Goal: Task Accomplishment & Management: Manage account settings

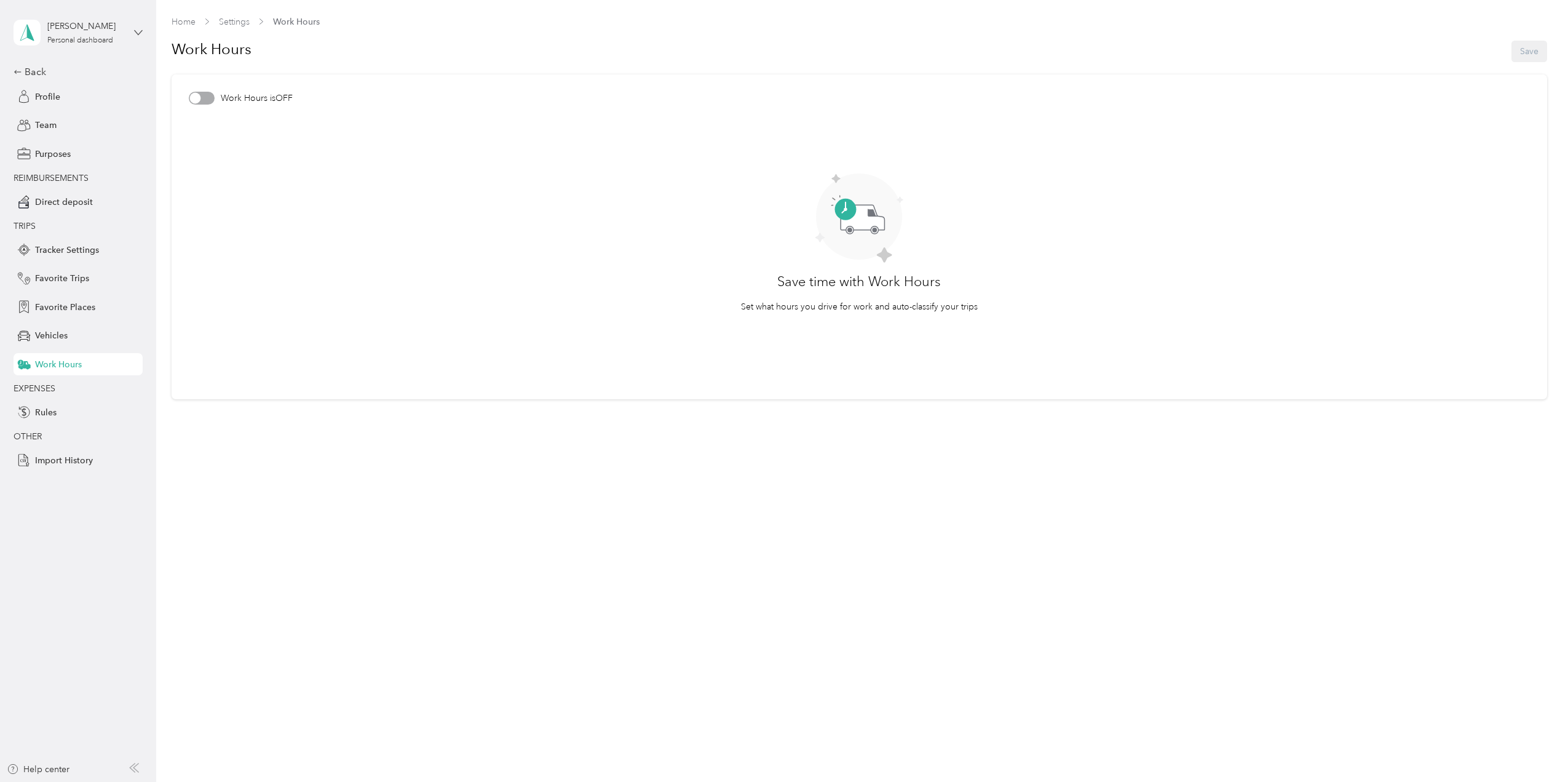
click at [134, 32] on icon at bounding box center [139, 32] width 9 height 9
click at [72, 103] on div "Team dashboard" at bounding box center [212, 101] width 381 height 22
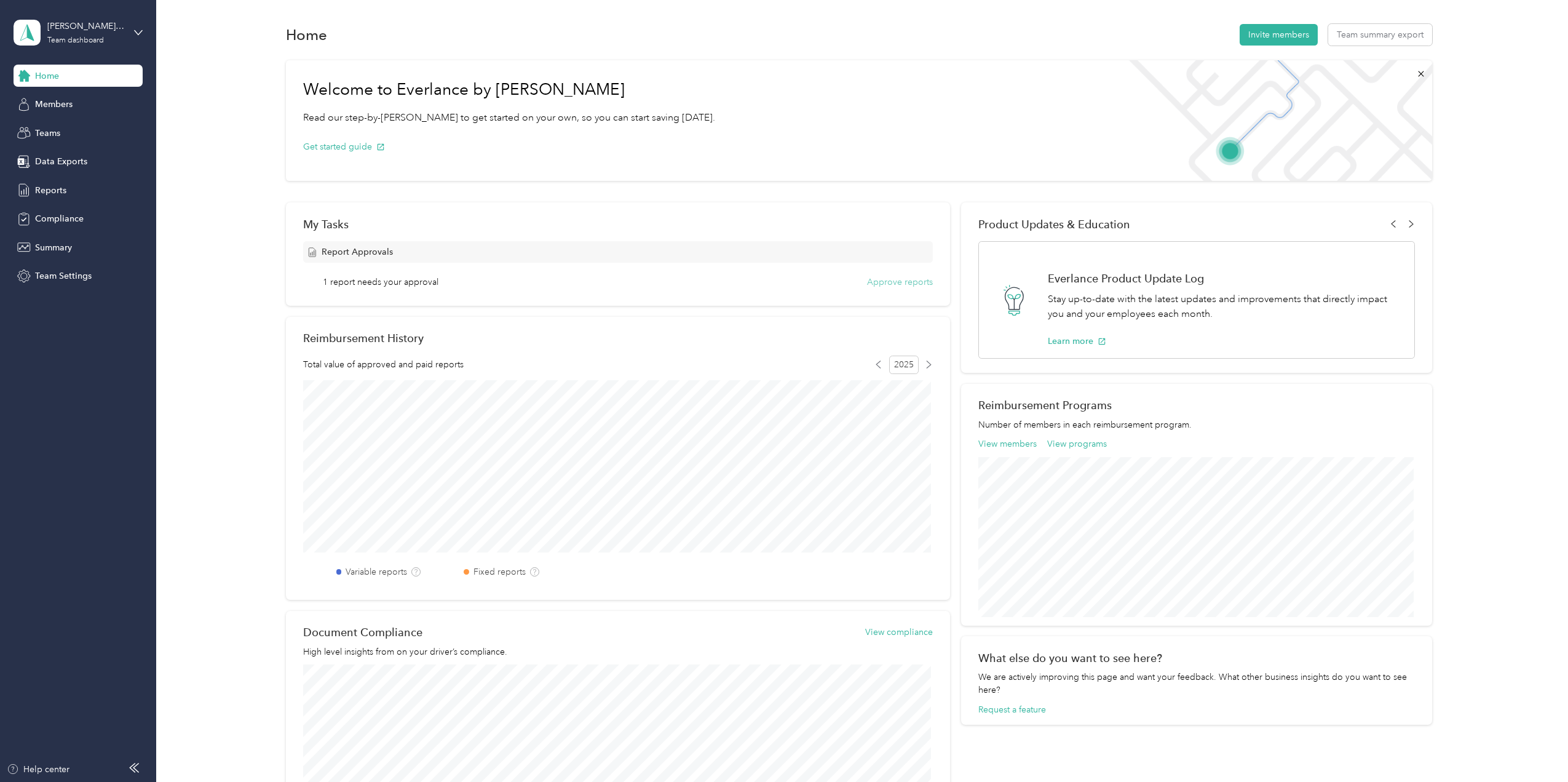
click at [901, 283] on button "Approve reports" at bounding box center [899, 282] width 66 height 13
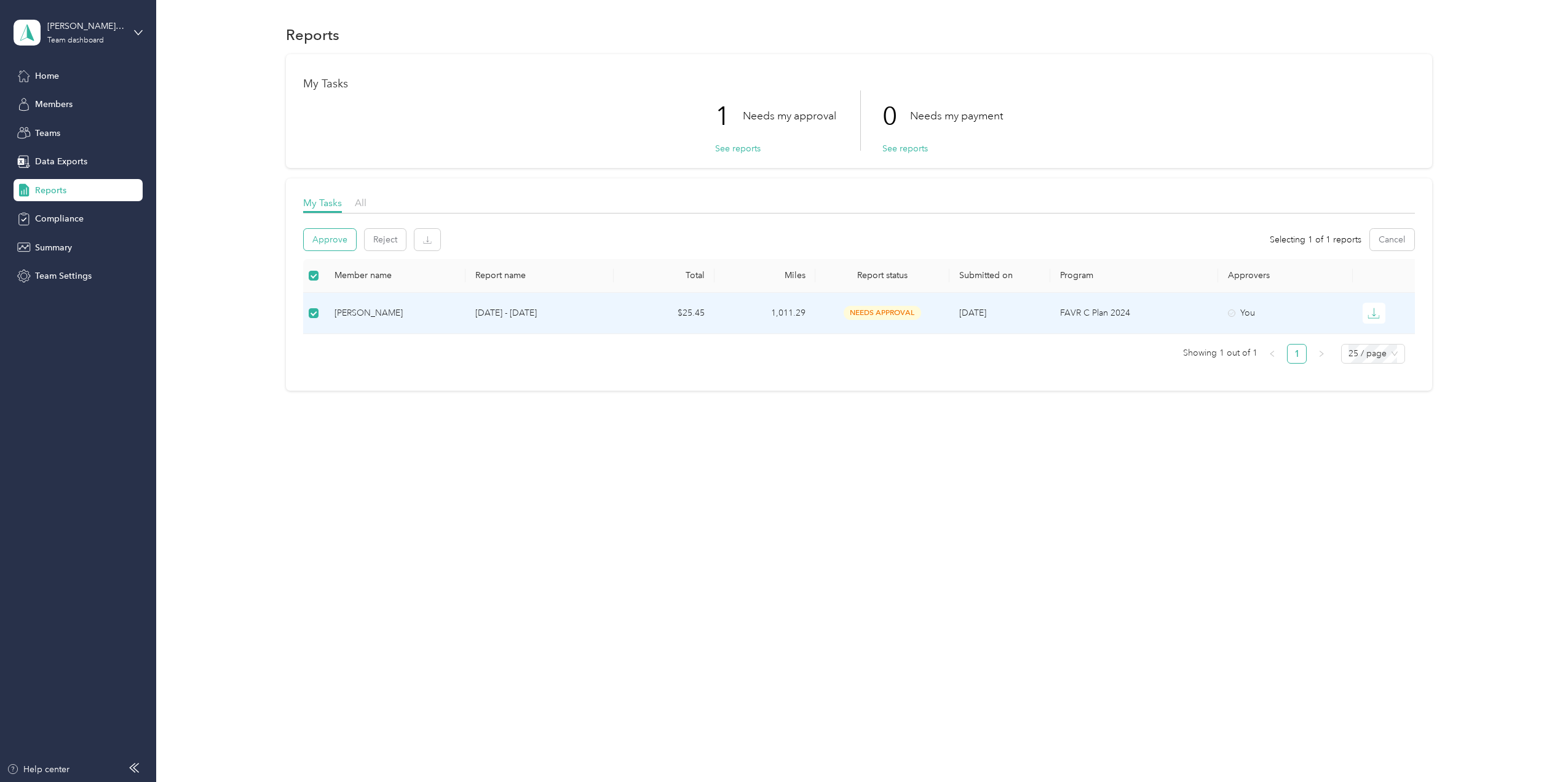
click at [337, 237] on button "Approve" at bounding box center [330, 240] width 53 height 22
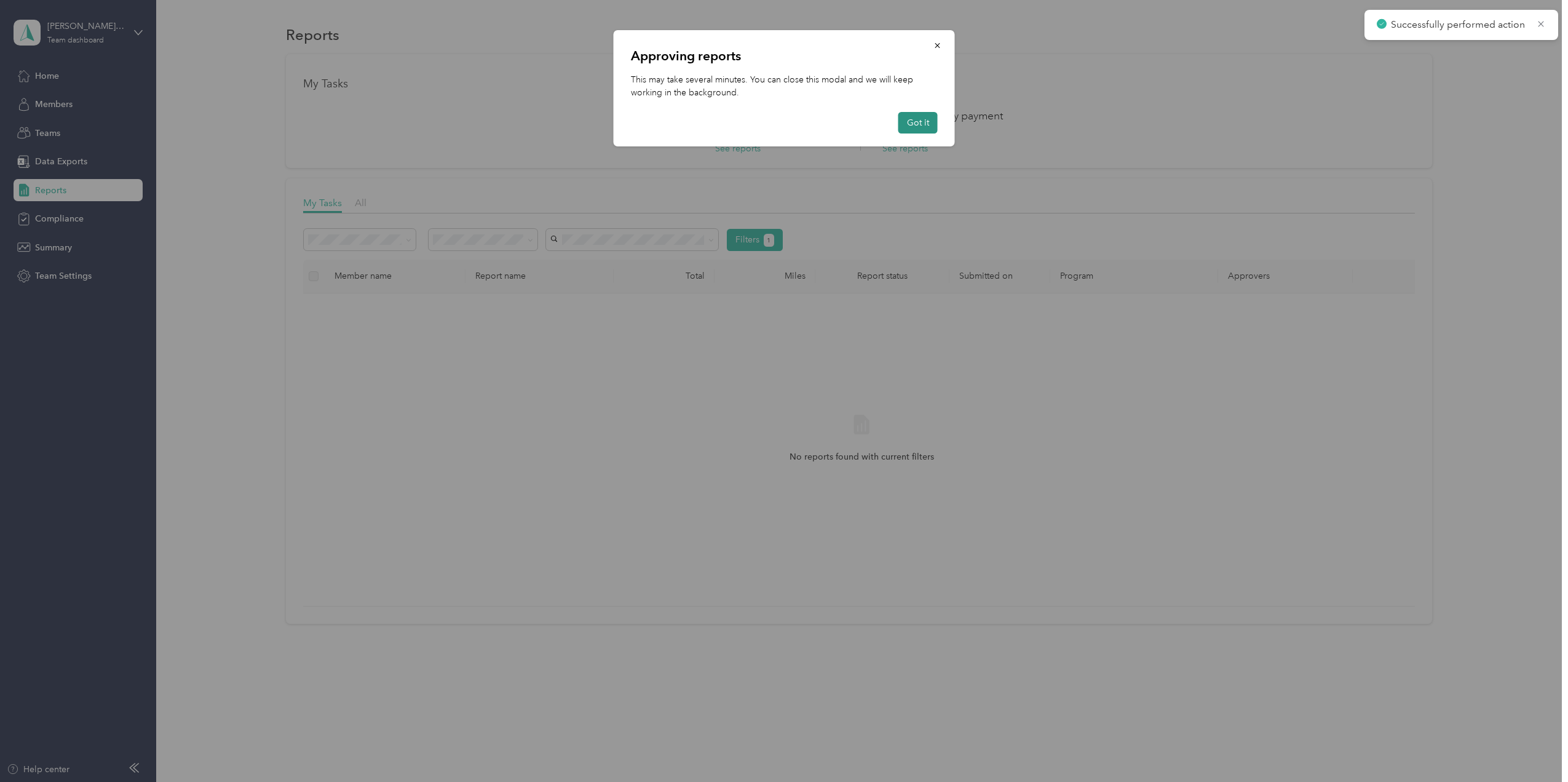
click at [913, 126] on button "Got it" at bounding box center [918, 123] width 39 height 22
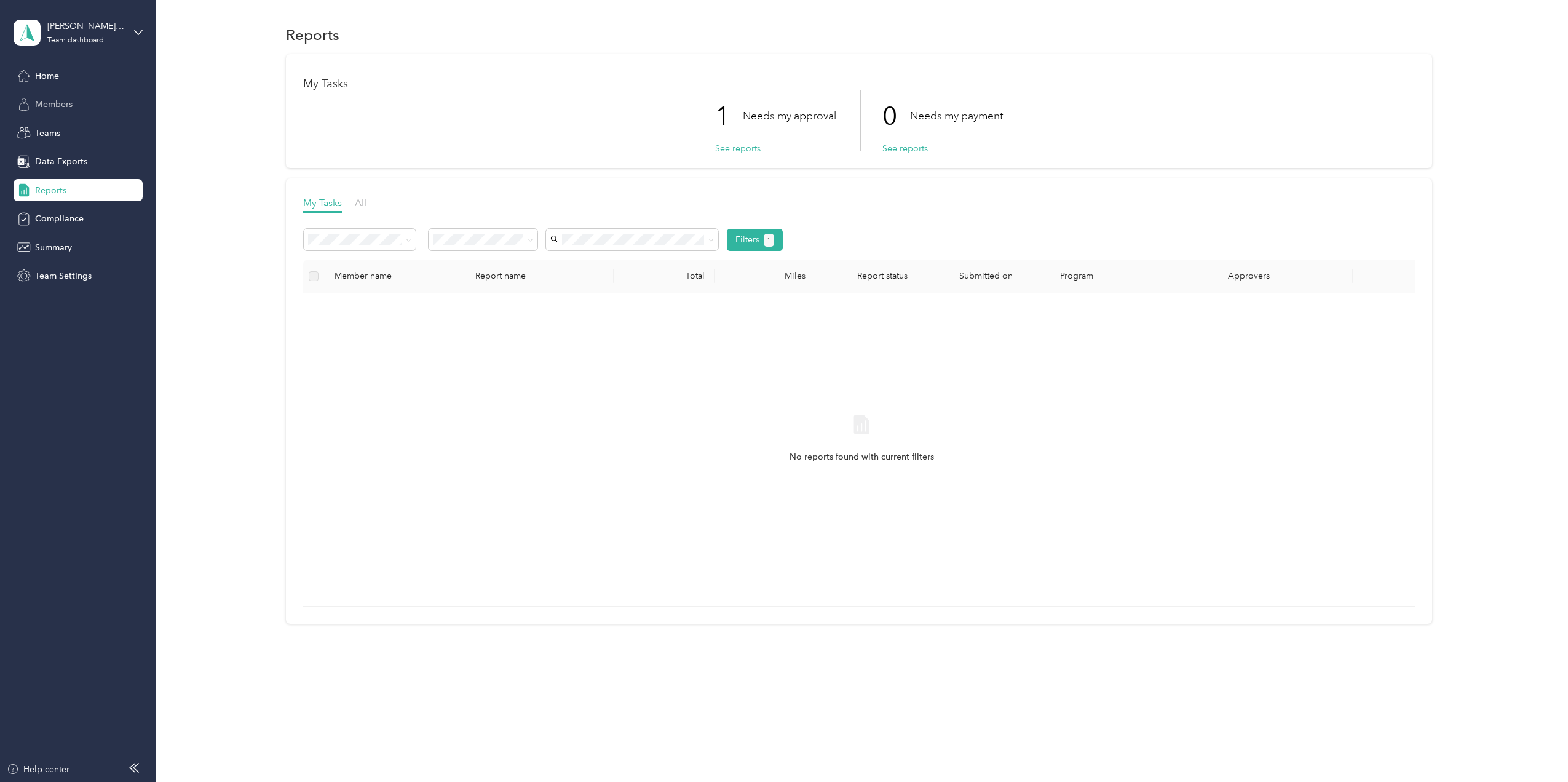
click at [44, 102] on span "Members" at bounding box center [54, 104] width 38 height 13
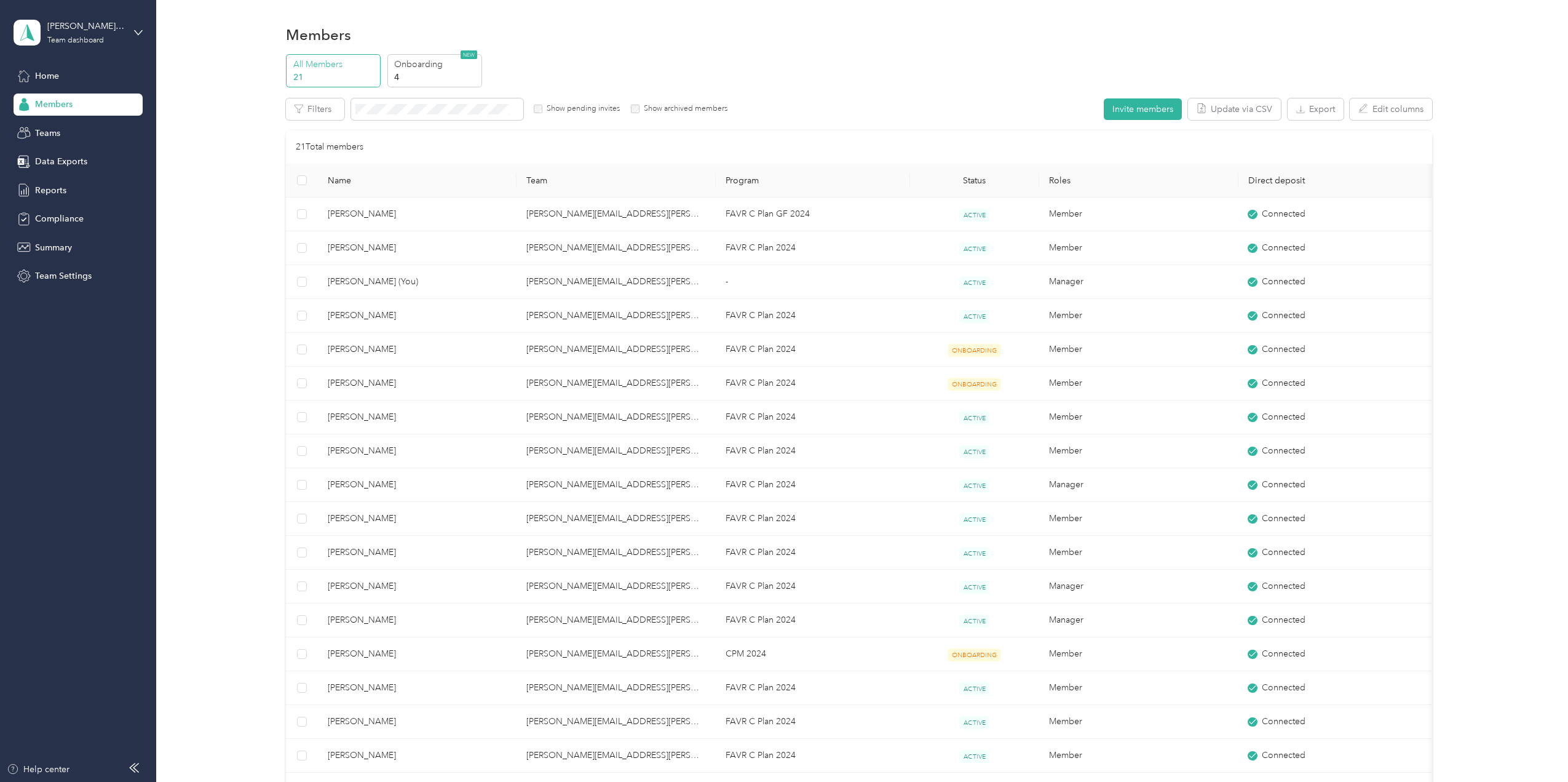
click at [540, 178] on th "Team" at bounding box center [616, 180] width 199 height 34
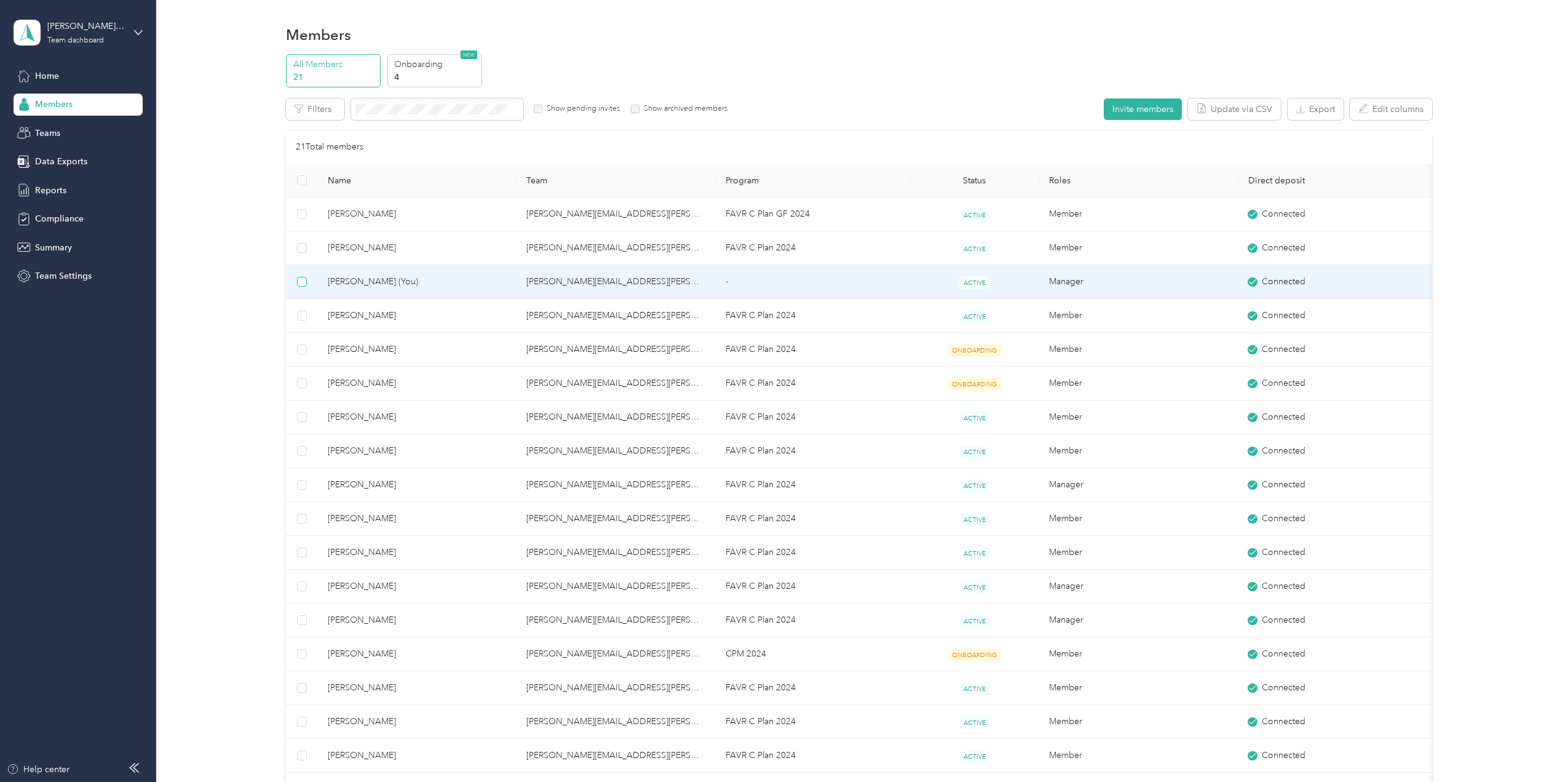
click at [303, 276] on label at bounding box center [301, 281] width 10 height 13
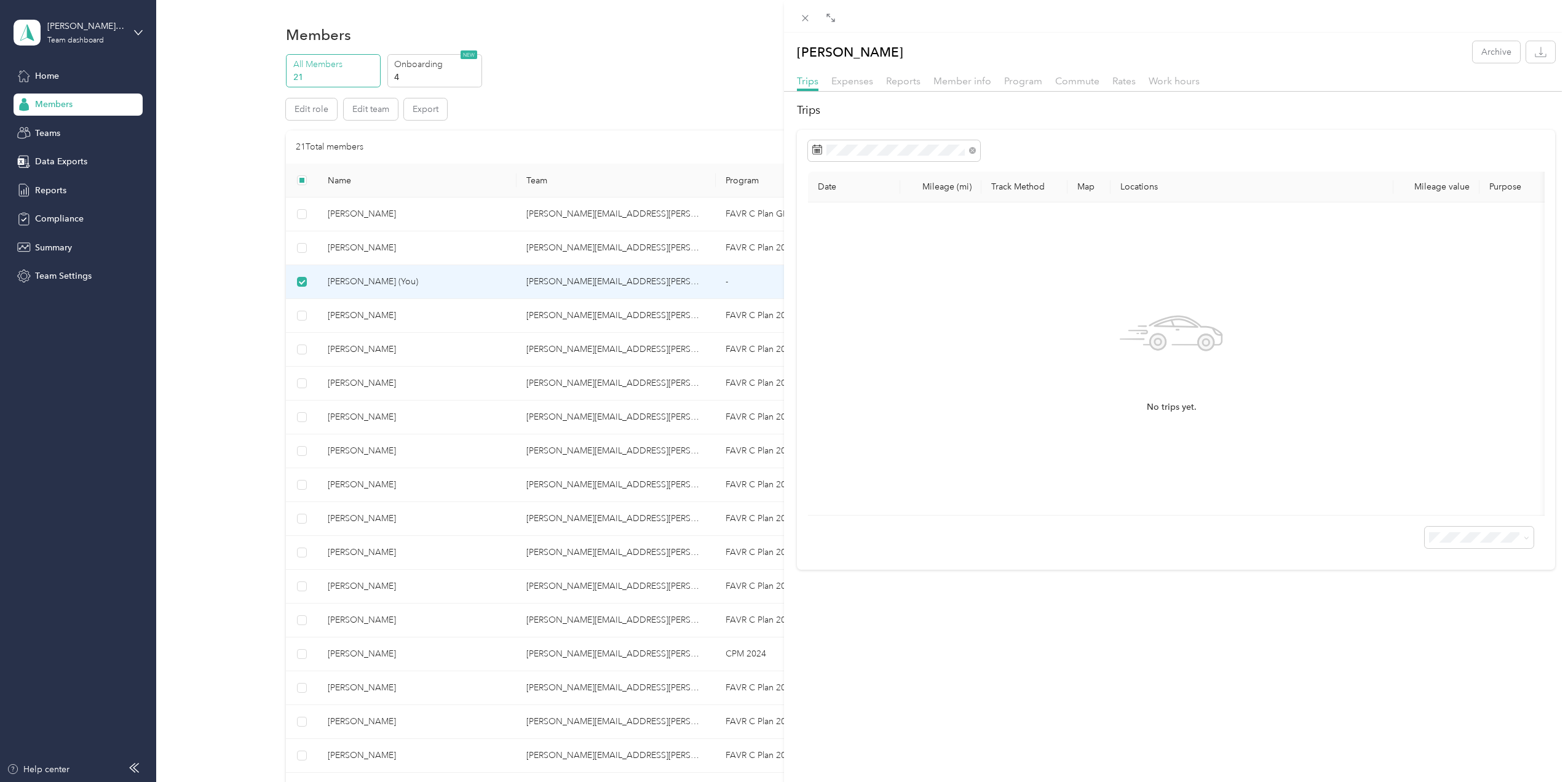
click at [302, 383] on div "[PERSON_NAME] Archive Trips Expenses Reports Member info Program Commute Rates …" at bounding box center [784, 391] width 1568 height 782
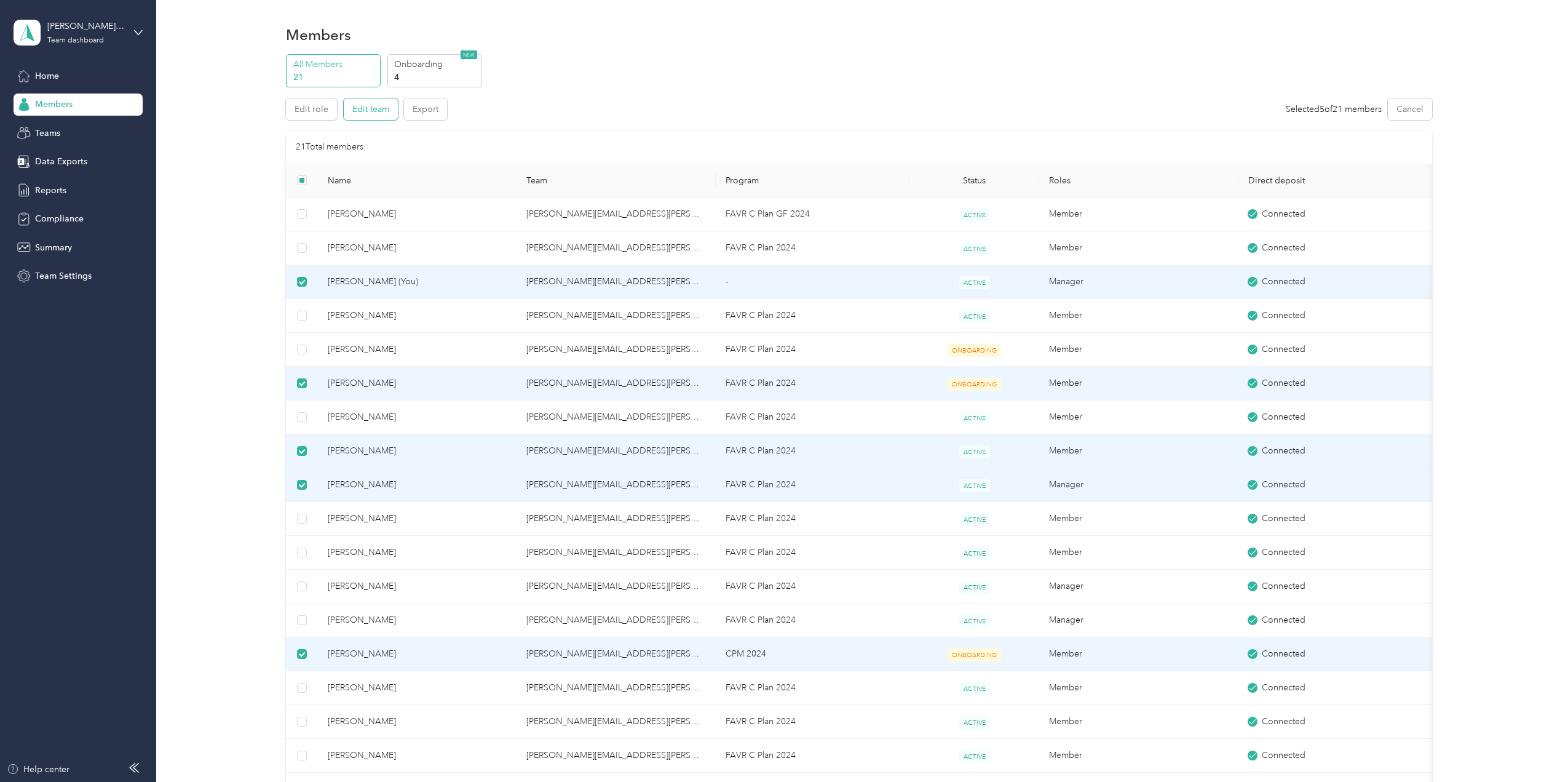
click at [371, 111] on button "Edit team" at bounding box center [371, 109] width 54 height 22
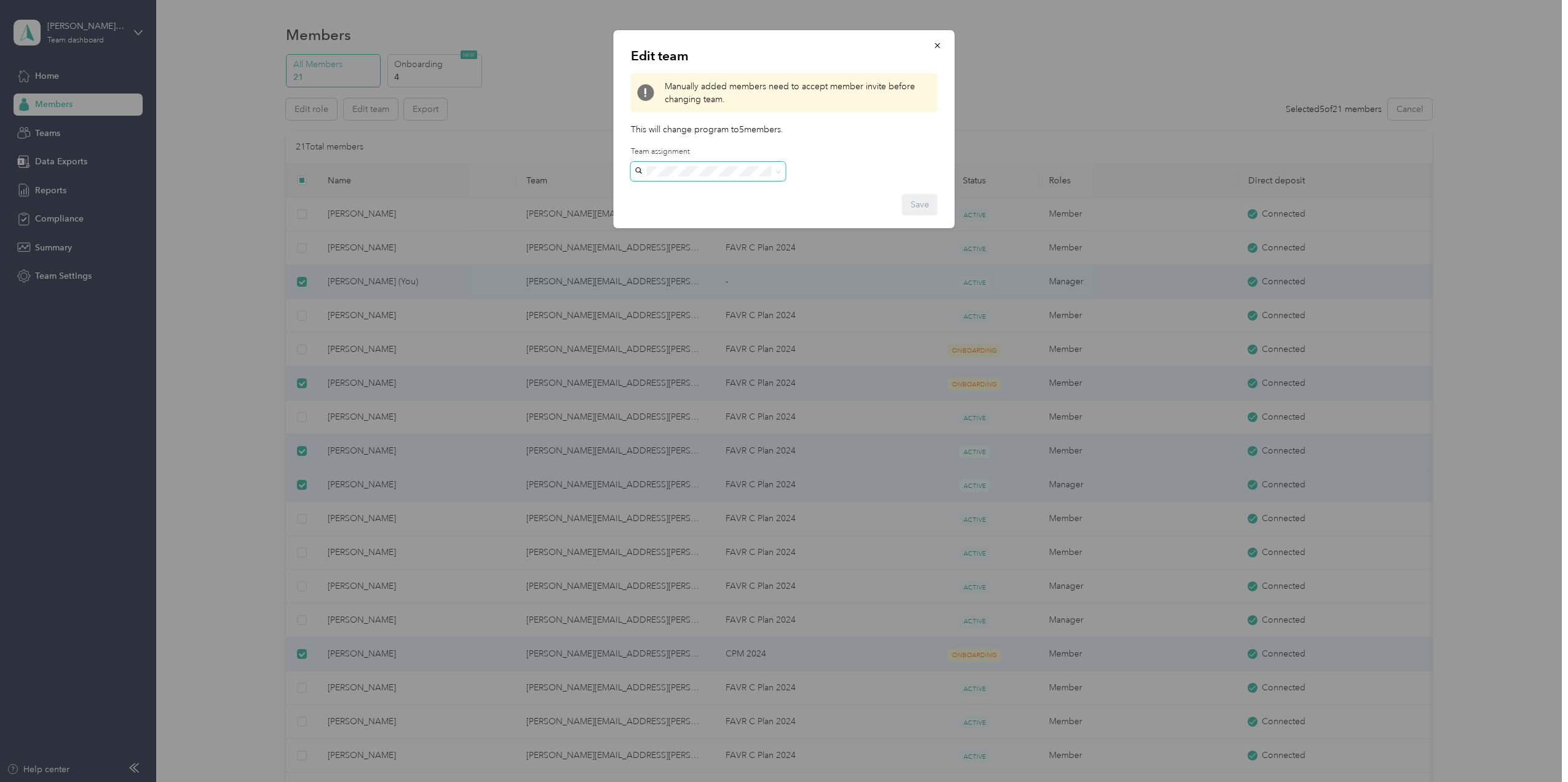
click at [775, 171] on span at bounding box center [777, 172] width 10 height 9
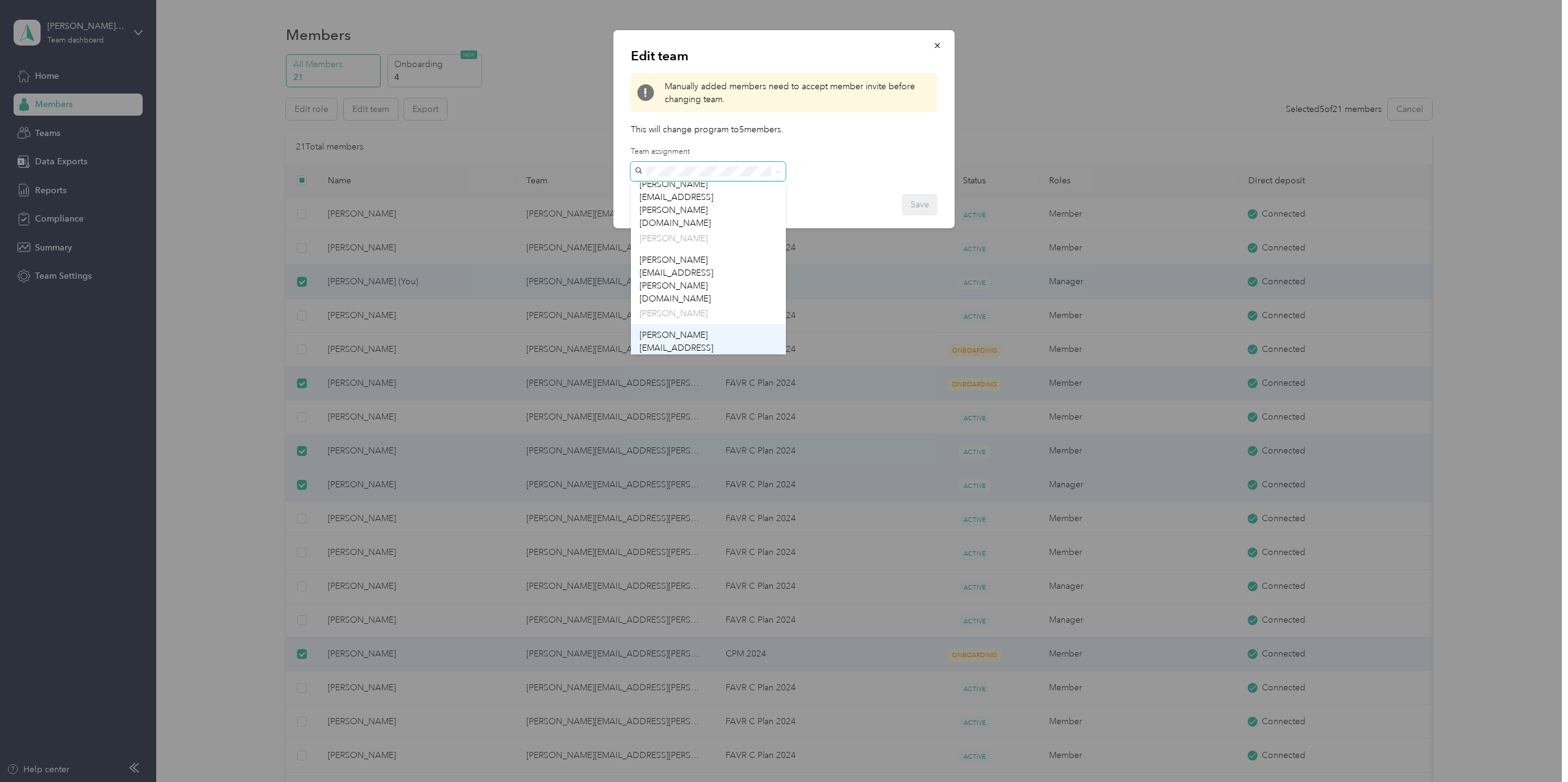
scroll to position [11, 0]
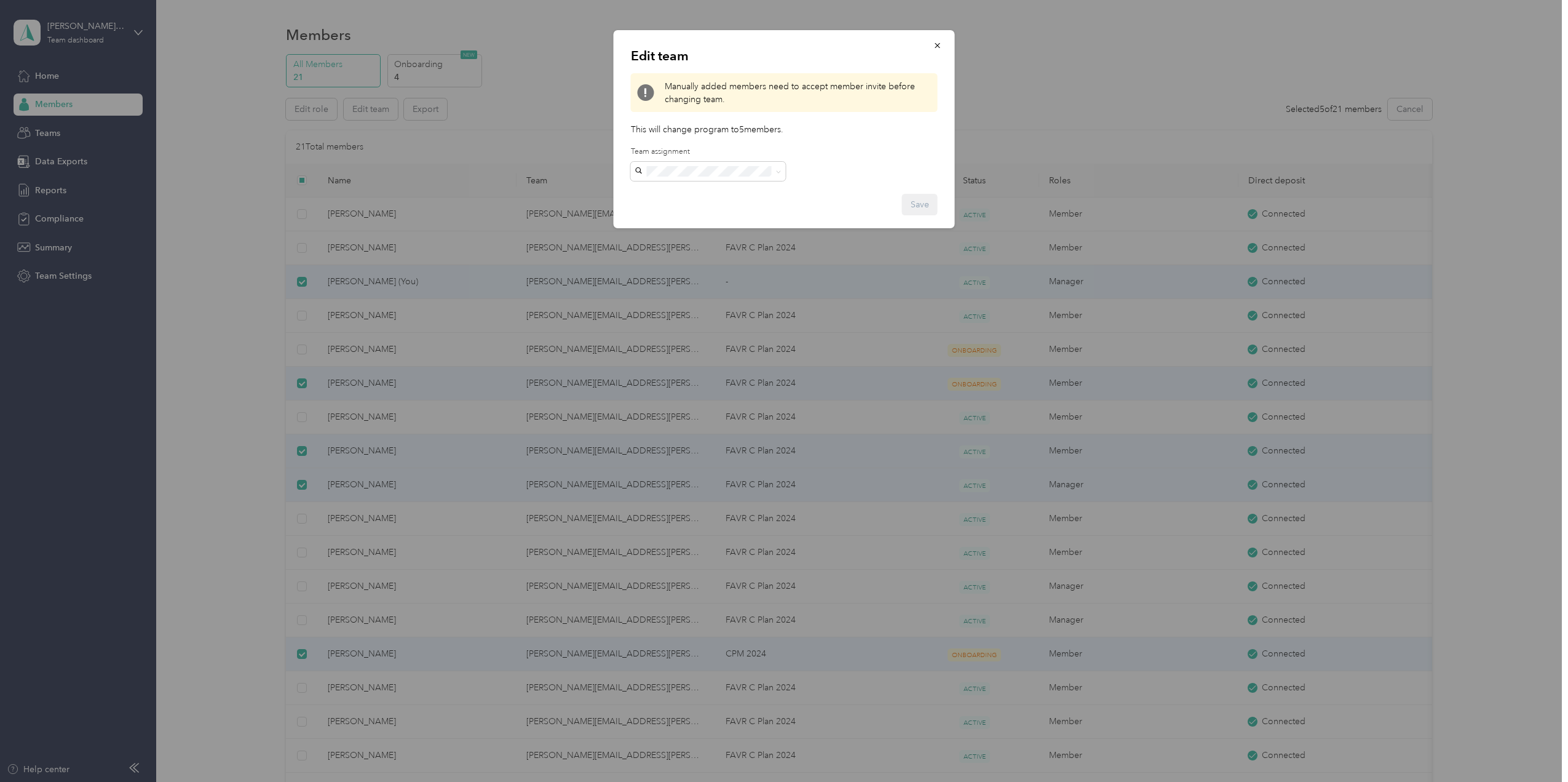
click at [679, 326] on div "[PERSON_NAME][EMAIL_ADDRESS][PERSON_NAME][DOMAIN_NAME] [PERSON_NAME]" at bounding box center [708, 359] width 138 height 67
click at [934, 43] on icon "button" at bounding box center [938, 46] width 9 height 9
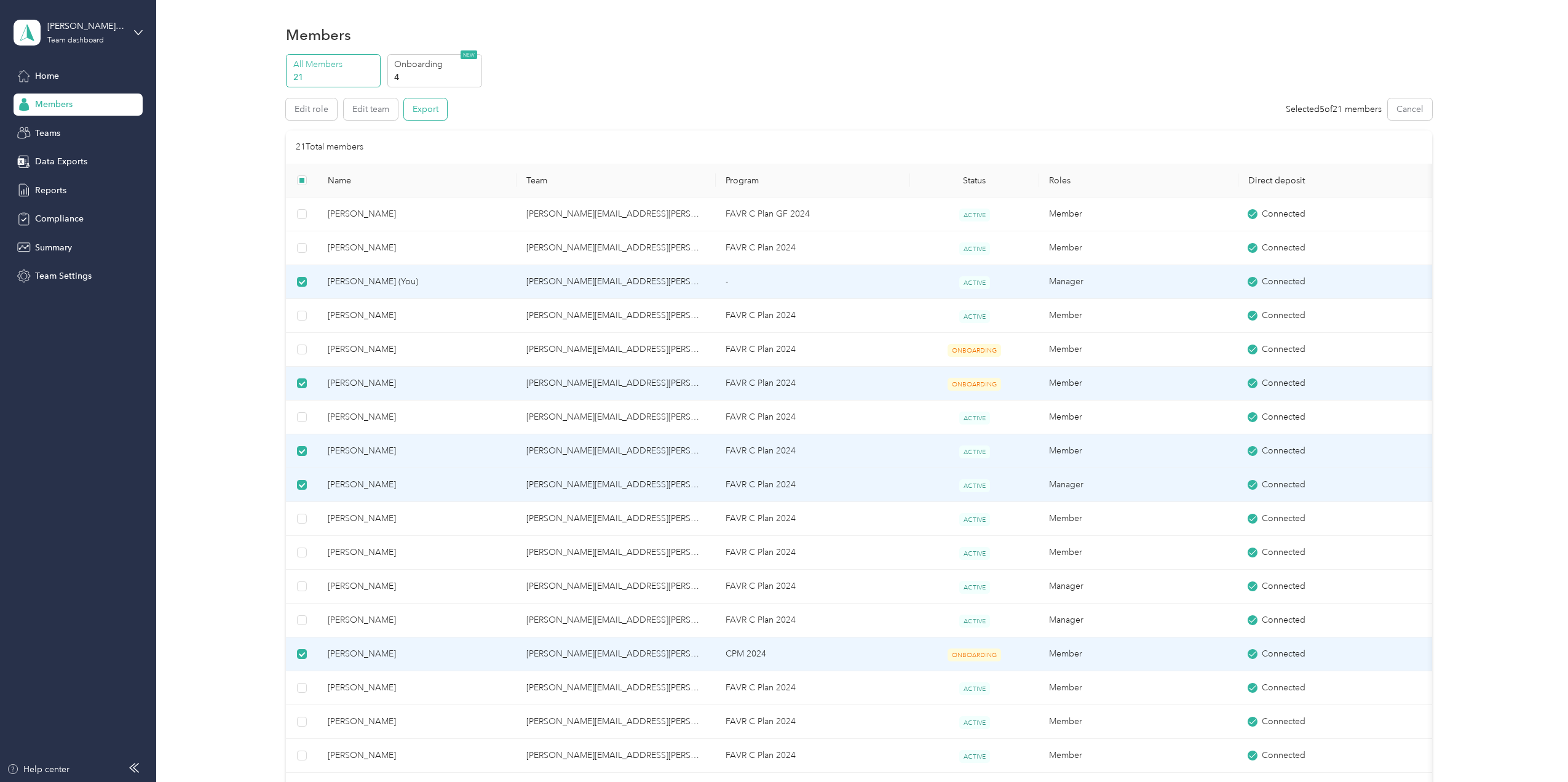
click at [432, 105] on button "Export" at bounding box center [425, 109] width 43 height 22
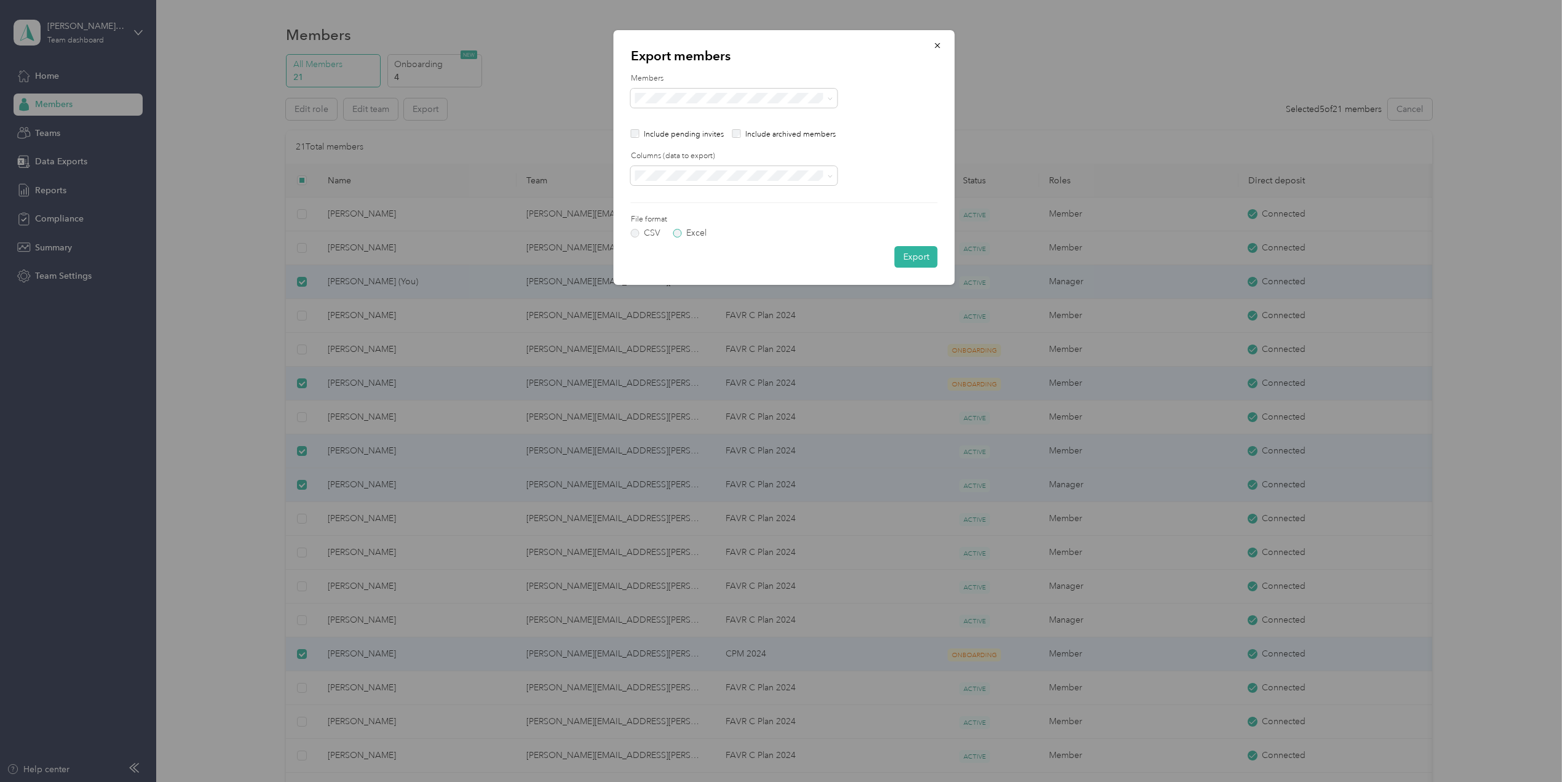
click at [676, 233] on label "Excel" at bounding box center [690, 233] width 33 height 9
click at [913, 254] on button "Export" at bounding box center [916, 256] width 43 height 22
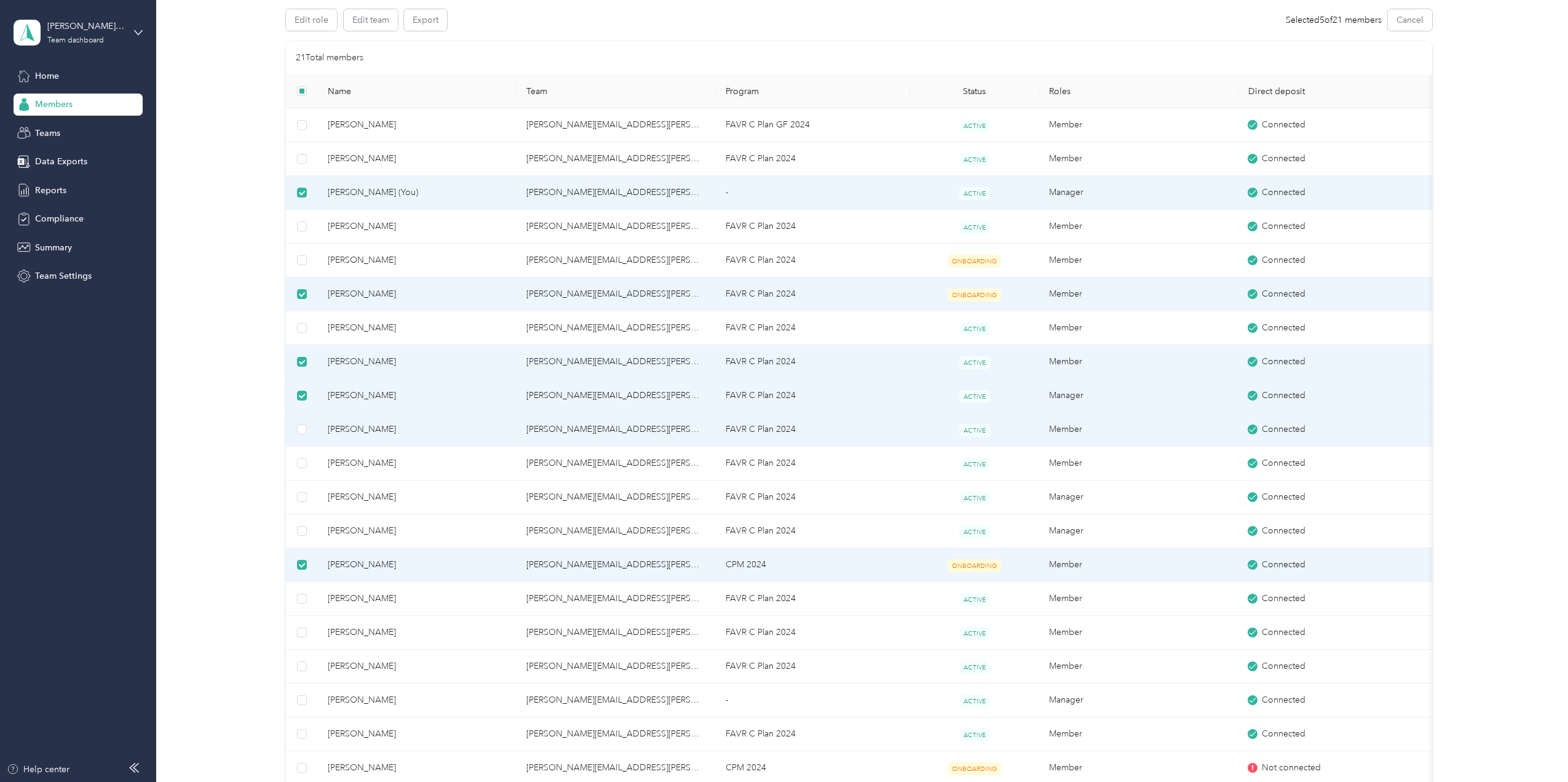
scroll to position [0, 0]
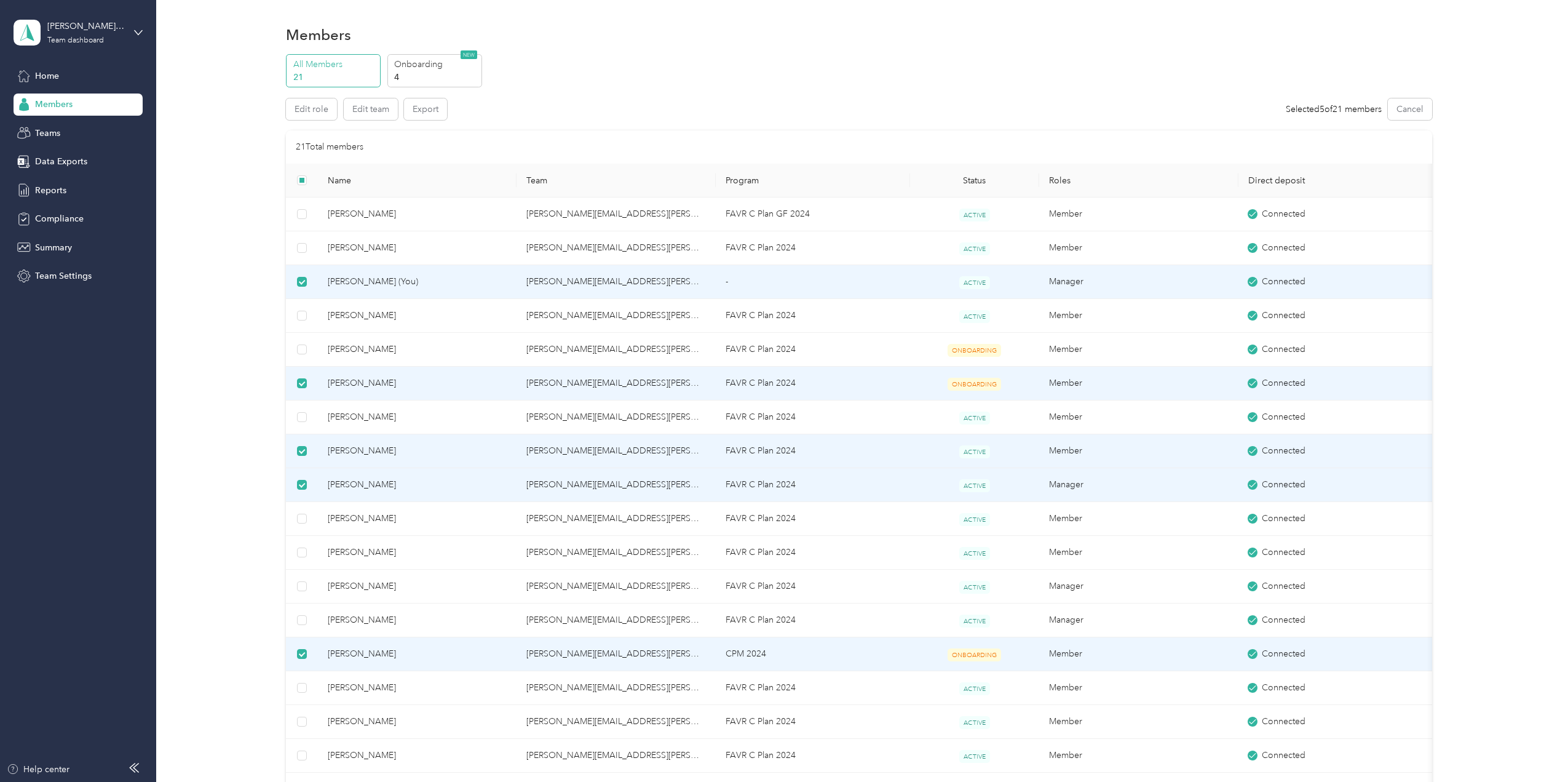
click at [598, 100] on div "Edit role Edit team Export Selected 5 of 21 members Cancel" at bounding box center [859, 109] width 1146 height 22
